Goal: Task Accomplishment & Management: Manage account settings

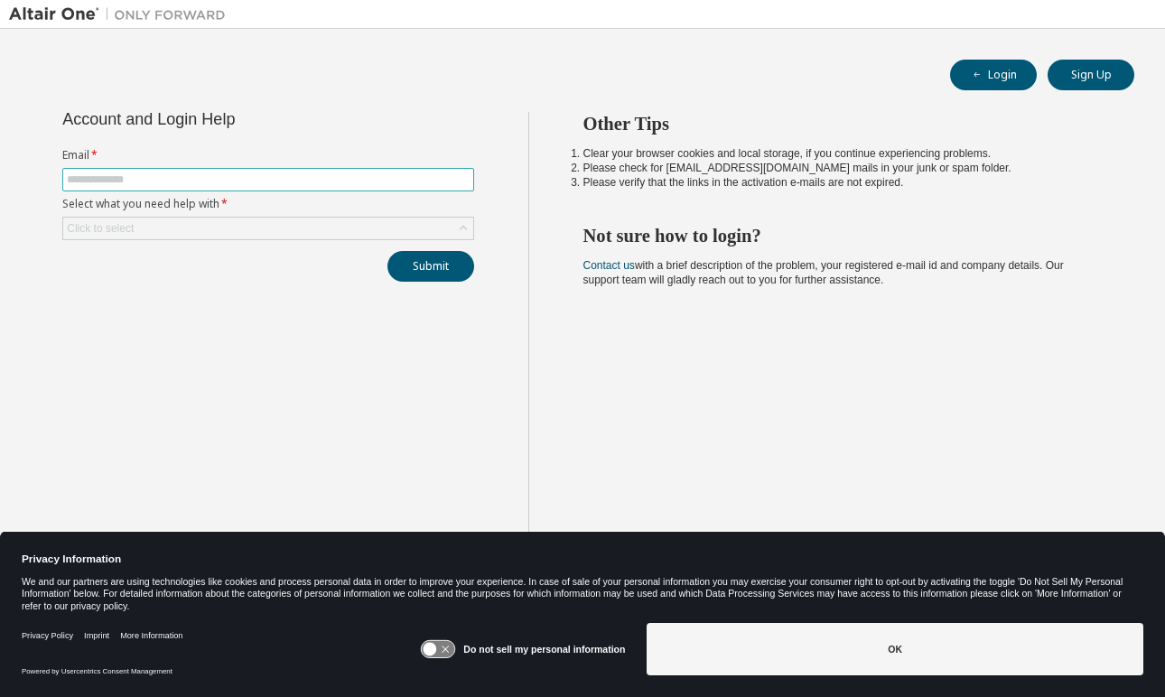
click at [291, 176] on input "text" at bounding box center [268, 179] width 403 height 14
click at [367, 116] on div "Account and Login Help" at bounding box center [227, 119] width 330 height 14
click at [395, 171] on span at bounding box center [268, 179] width 412 height 23
click at [333, 188] on span at bounding box center [268, 179] width 412 height 23
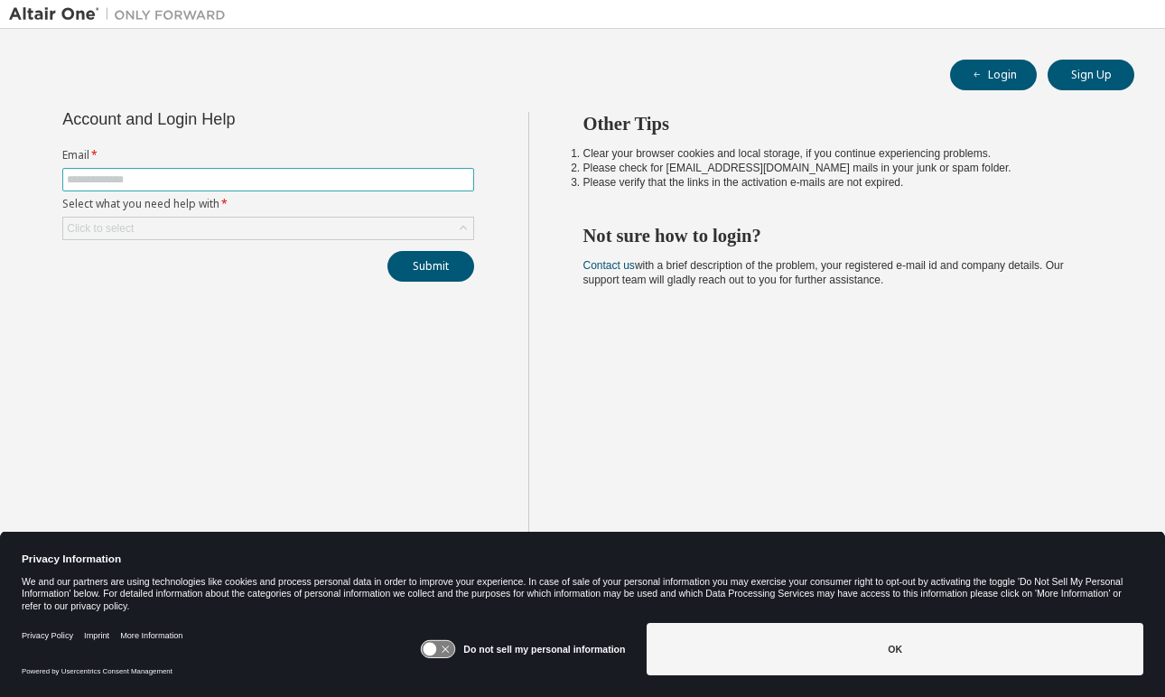
click at [333, 186] on input "text" at bounding box center [268, 179] width 403 height 14
click at [402, 229] on div "Click to select" at bounding box center [268, 229] width 410 height 22
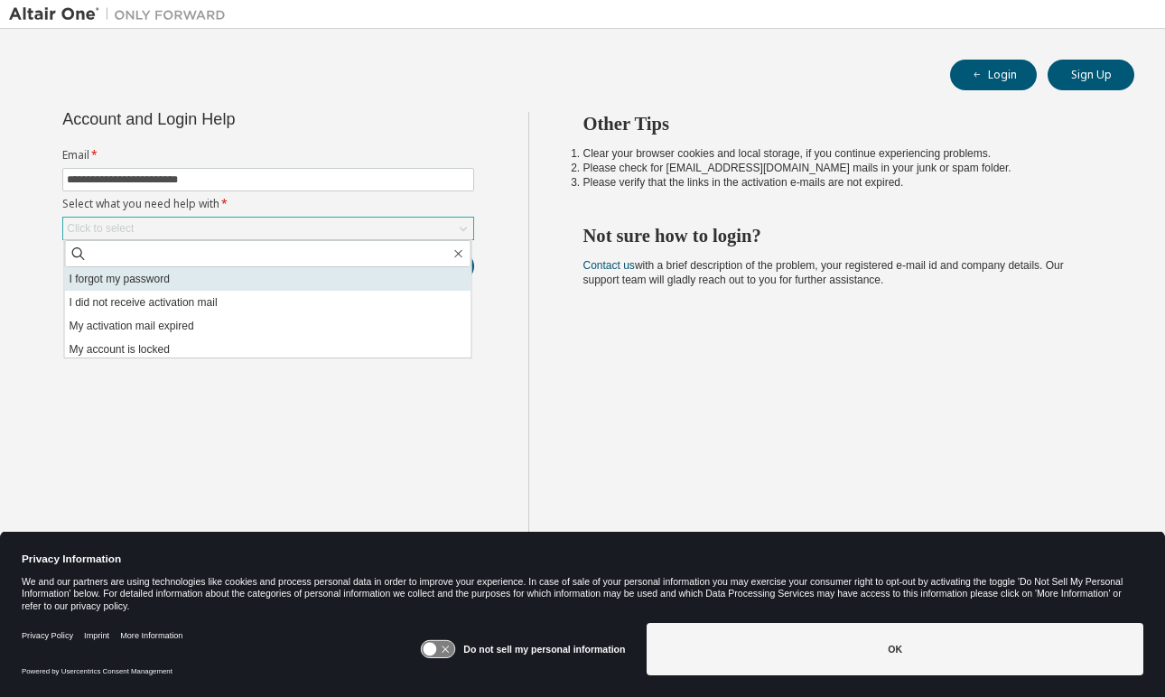
click at [333, 274] on li "I forgot my password" at bounding box center [268, 278] width 406 height 23
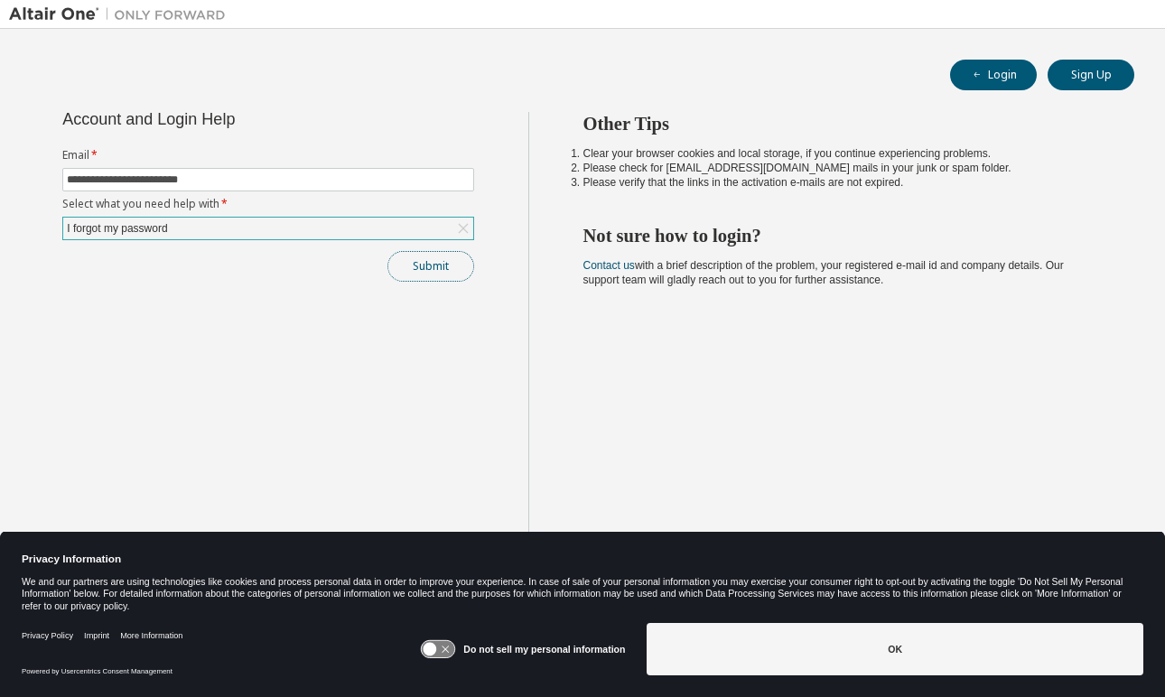
click at [408, 264] on button "Submit" at bounding box center [430, 266] width 87 height 31
click at [427, 273] on button "Submit" at bounding box center [430, 266] width 87 height 31
click at [429, 270] on button "Submit" at bounding box center [430, 266] width 87 height 31
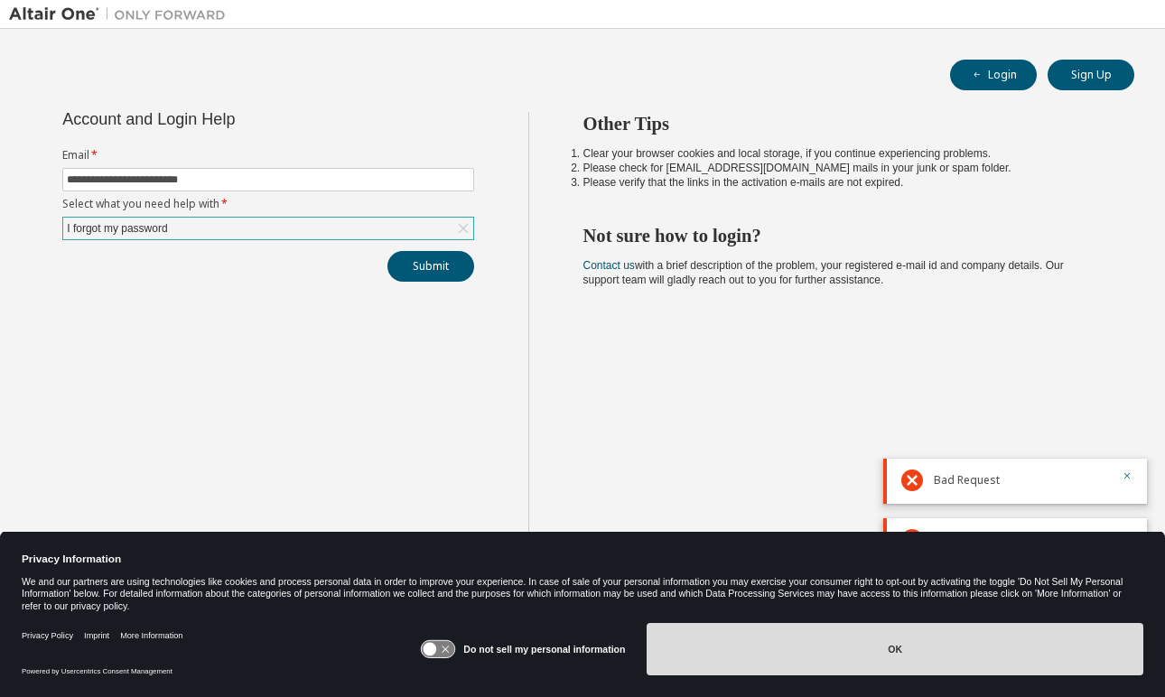
click at [822, 667] on button "OK" at bounding box center [894, 649] width 497 height 52
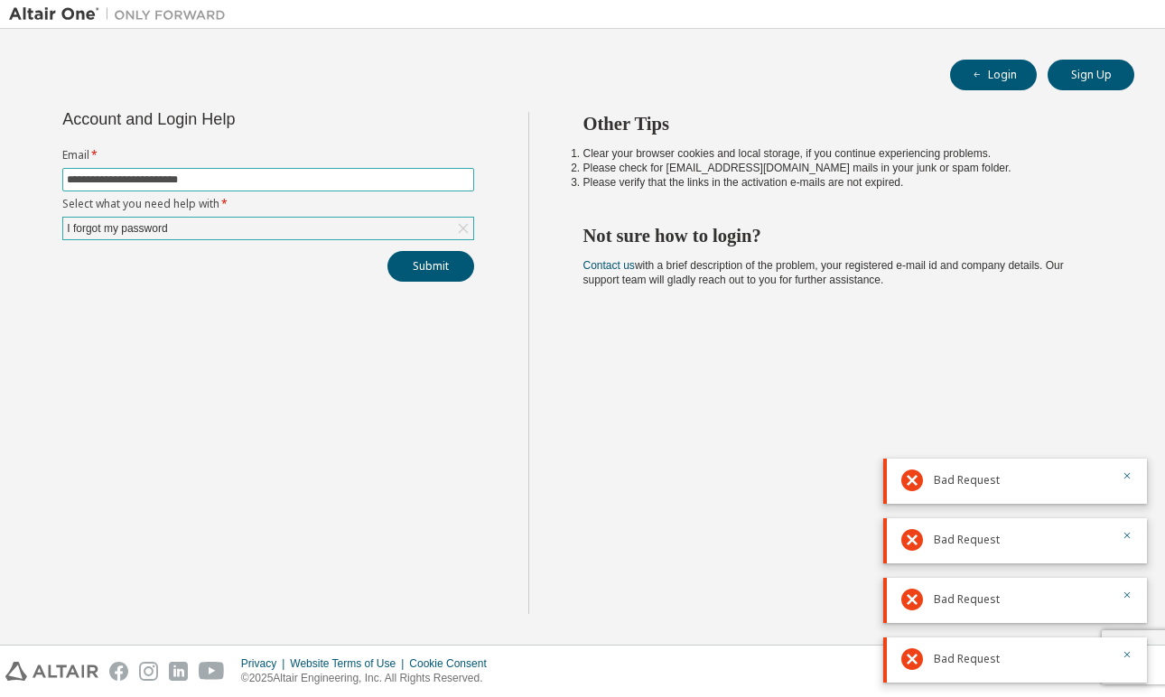
drag, startPoint x: 225, startPoint y: 181, endPoint x: 21, endPoint y: 181, distance: 204.0
click at [21, 181] on div "**********" at bounding box center [268, 363] width 519 height 502
type input "**********"
click at [453, 270] on button "Submit" at bounding box center [430, 266] width 87 height 31
